Goal: Find specific page/section: Find specific page/section

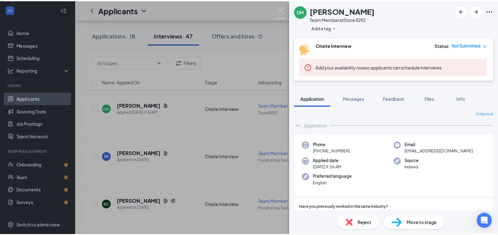
scroll to position [284, 0]
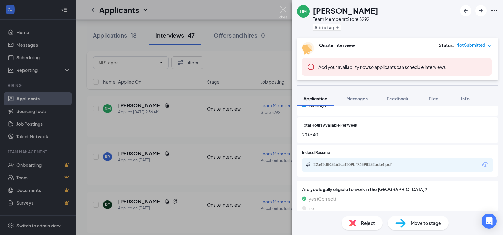
click at [279, 6] on div "DM [PERSON_NAME] Team Member at Store 8292 Add a tag Onsite Interview Status : …" at bounding box center [251, 117] width 503 height 235
click at [278, 9] on div "DM [PERSON_NAME] Team Member at Store 8292 Add a tag Onsite Interview Status : …" at bounding box center [251, 117] width 503 height 235
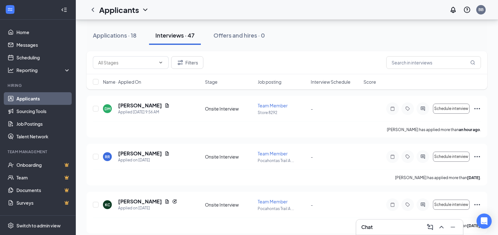
click at [280, 8] on div "Applicants BB" at bounding box center [287, 10] width 422 height 20
click at [396, 62] on input "text" at bounding box center [433, 62] width 95 height 13
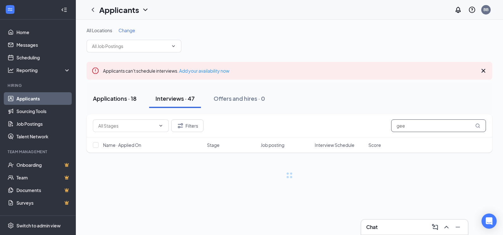
type input "gee"
click at [110, 99] on div "Applications · 18" at bounding box center [115, 98] width 44 height 8
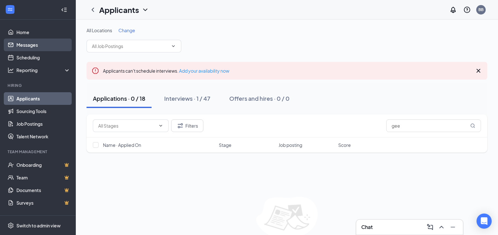
click at [29, 46] on link "Messages" at bounding box center [43, 45] width 54 height 13
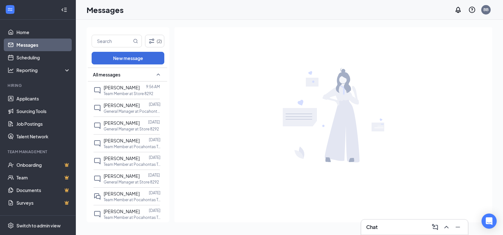
click at [389, 228] on div "Chat" at bounding box center [414, 227] width 97 height 10
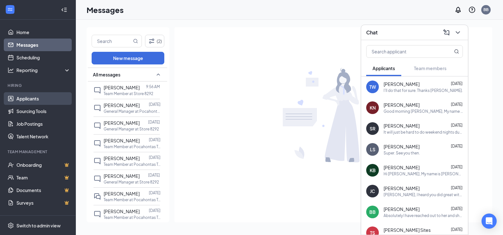
click at [24, 100] on link "Applicants" at bounding box center [43, 98] width 54 height 13
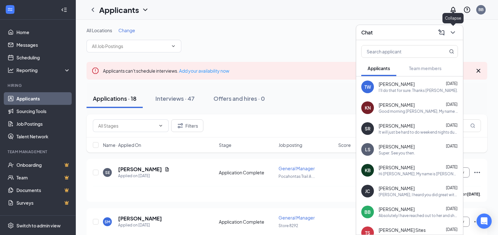
click at [449, 34] on icon "ChevronDown" at bounding box center [453, 33] width 8 height 8
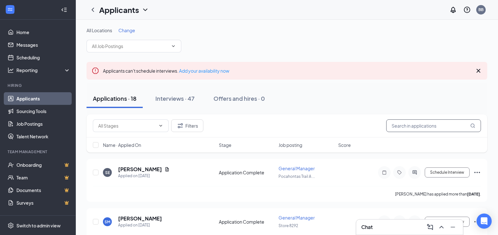
click at [411, 127] on input "text" at bounding box center [433, 125] width 95 height 13
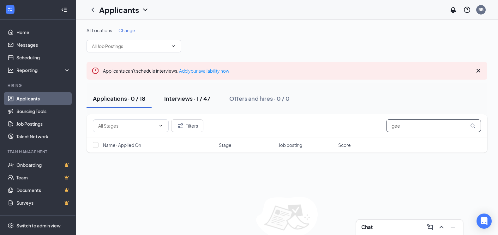
type input "gee"
click at [194, 100] on div "Interviews · 1 / 47" at bounding box center [187, 98] width 46 height 8
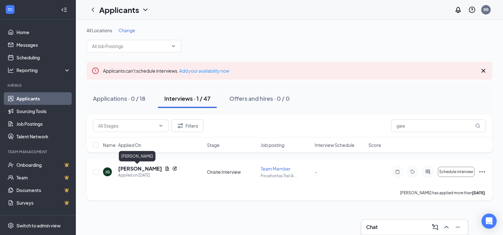
click at [131, 169] on h5 "[PERSON_NAME]" at bounding box center [140, 168] width 44 height 7
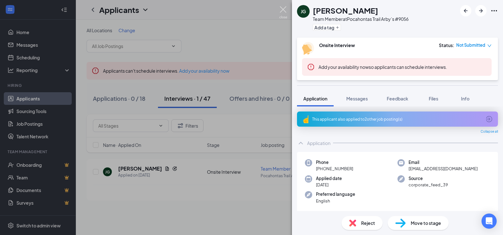
click at [284, 12] on img at bounding box center [283, 12] width 8 height 12
